Goal: Task Accomplishment & Management: Use online tool/utility

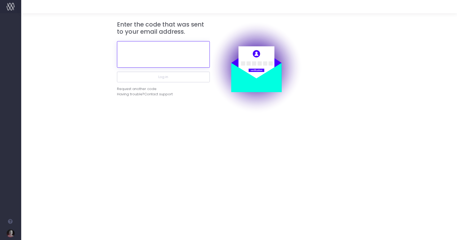
click at [168, 53] on input "text" at bounding box center [163, 54] width 93 height 27
paste input "207063"
type input "207063"
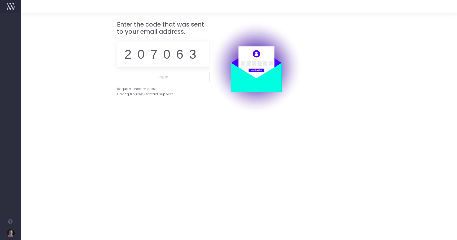
click at [167, 103] on div "Enter the code that was sent to your email address. 207063 Log in Request anoth…" at bounding box center [163, 67] width 93 height 93
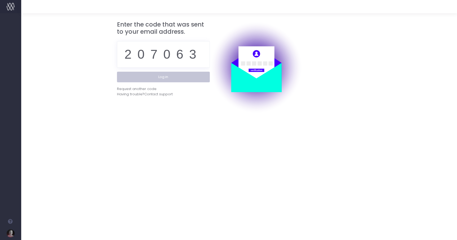
click at [161, 77] on button "Log in" at bounding box center [163, 77] width 93 height 11
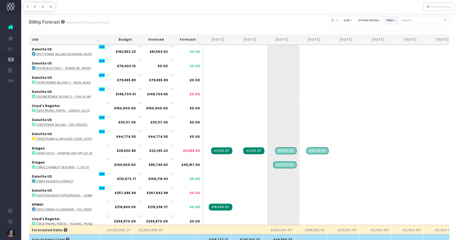
click at [395, 19] on button "filter" at bounding box center [391, 20] width 15 height 8
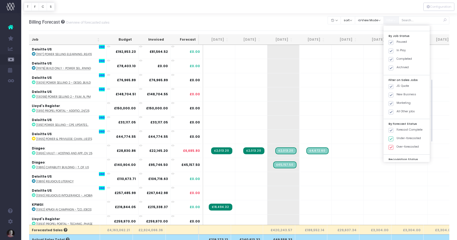
scroll to position [151, 0]
click at [393, 67] on span at bounding box center [391, 67] width 5 height 5
click at [398, 67] on input "JS: Quote" at bounding box center [398, 66] width 3 height 3
checkbox input "false"
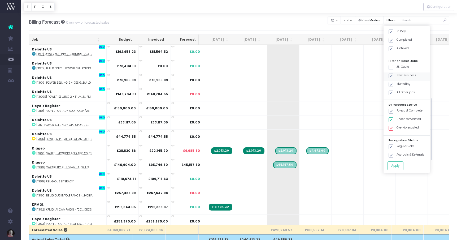
click at [393, 75] on span at bounding box center [391, 75] width 5 height 5
click at [398, 75] on input "New Business" at bounding box center [398, 74] width 3 height 3
checkbox input "false"
click at [393, 83] on span at bounding box center [391, 84] width 5 height 5
click at [397, 83] on input "Marketing" at bounding box center [398, 83] width 3 height 3
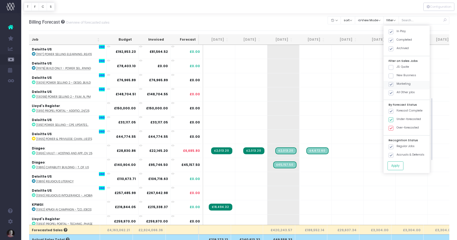
checkbox input "false"
click at [404, 166] on button "Apply" at bounding box center [396, 165] width 16 height 9
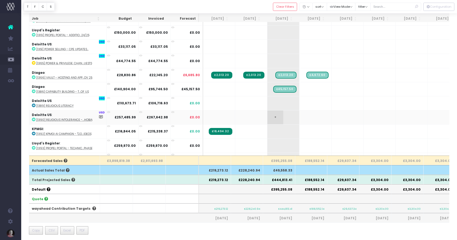
scroll to position [0, 0]
